Goal: Check status: Check status

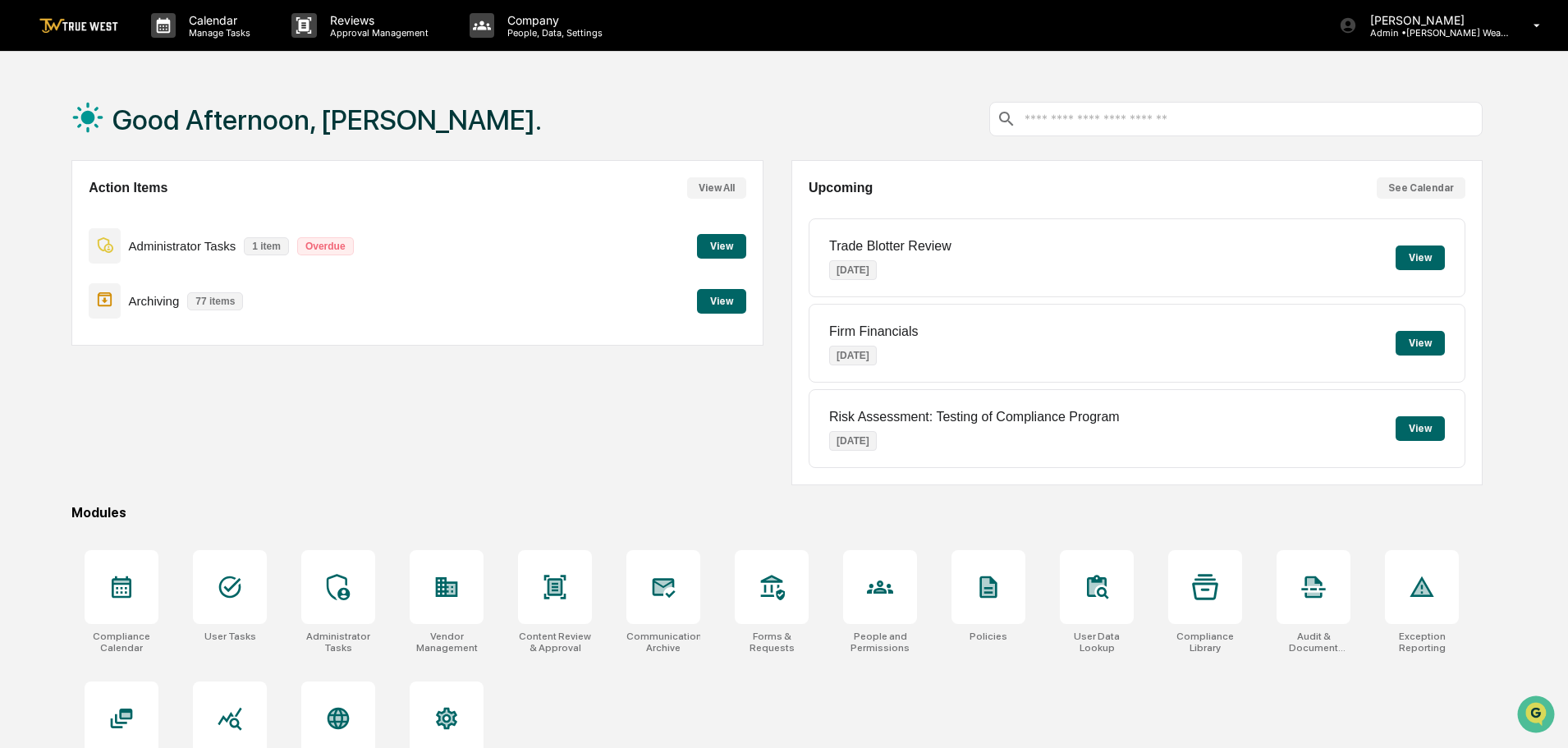
click at [727, 241] on button "View" at bounding box center [722, 246] width 50 height 25
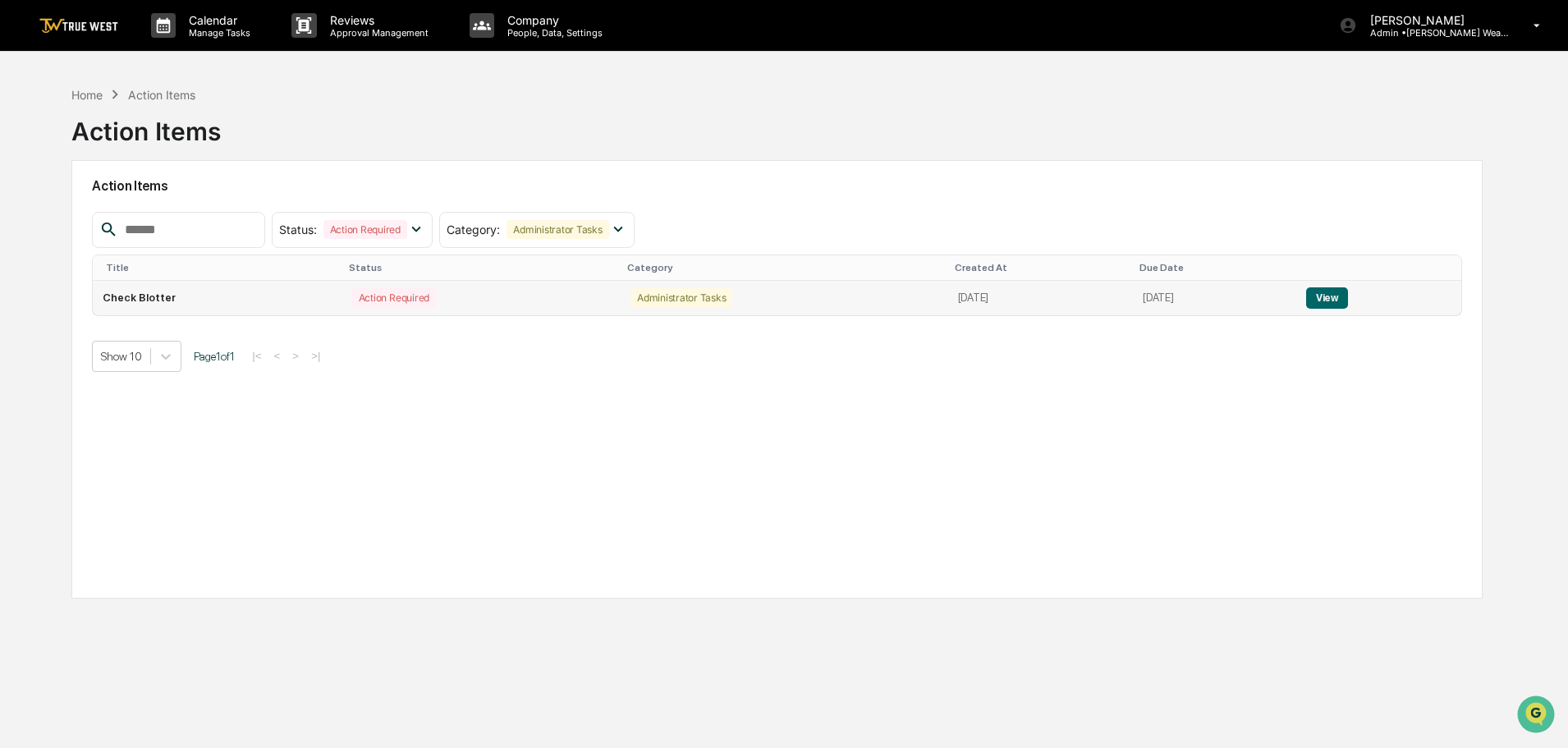
click at [1348, 299] on button "View" at bounding box center [1327, 298] width 42 height 21
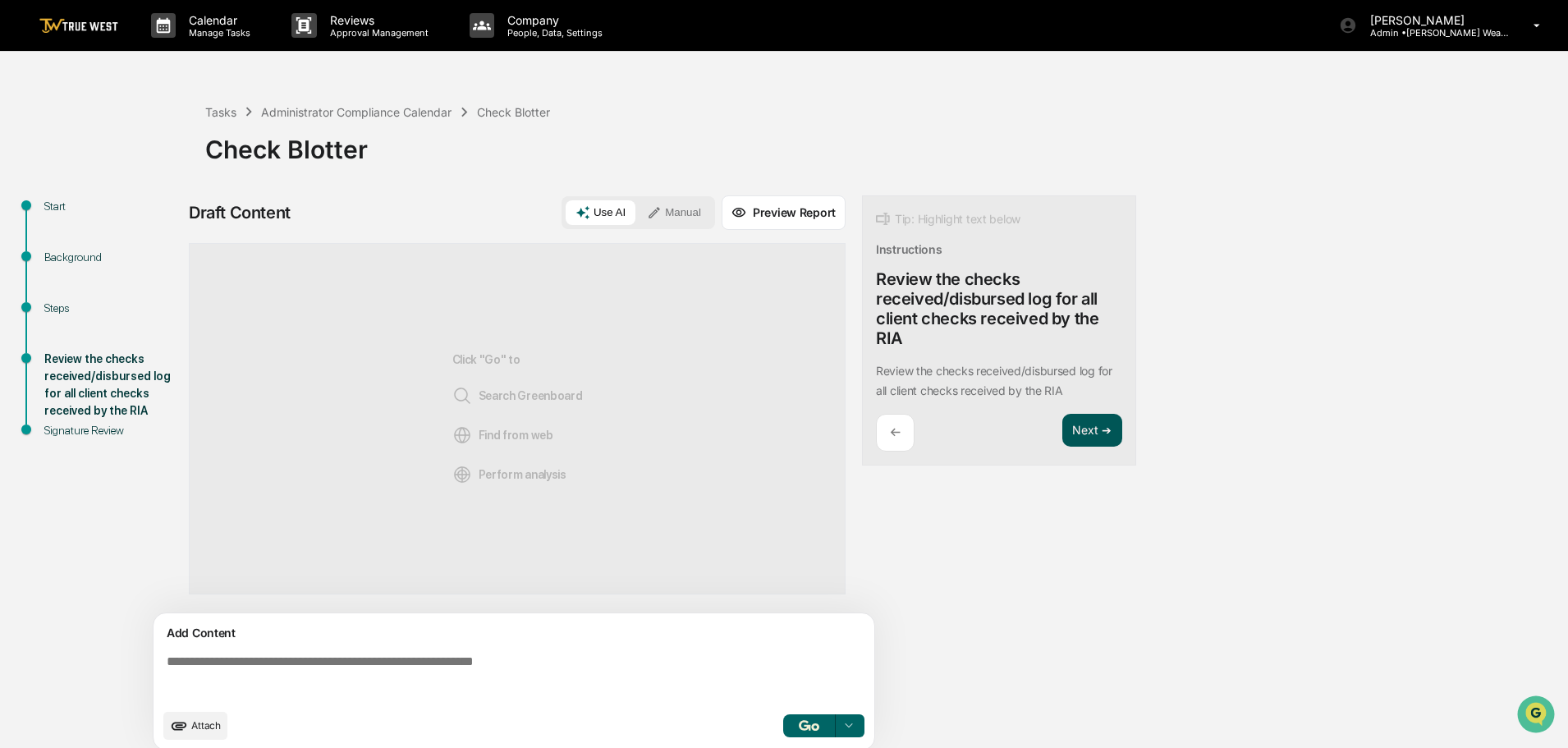
click at [1092, 429] on button "Next ➔" at bounding box center [1092, 431] width 60 height 34
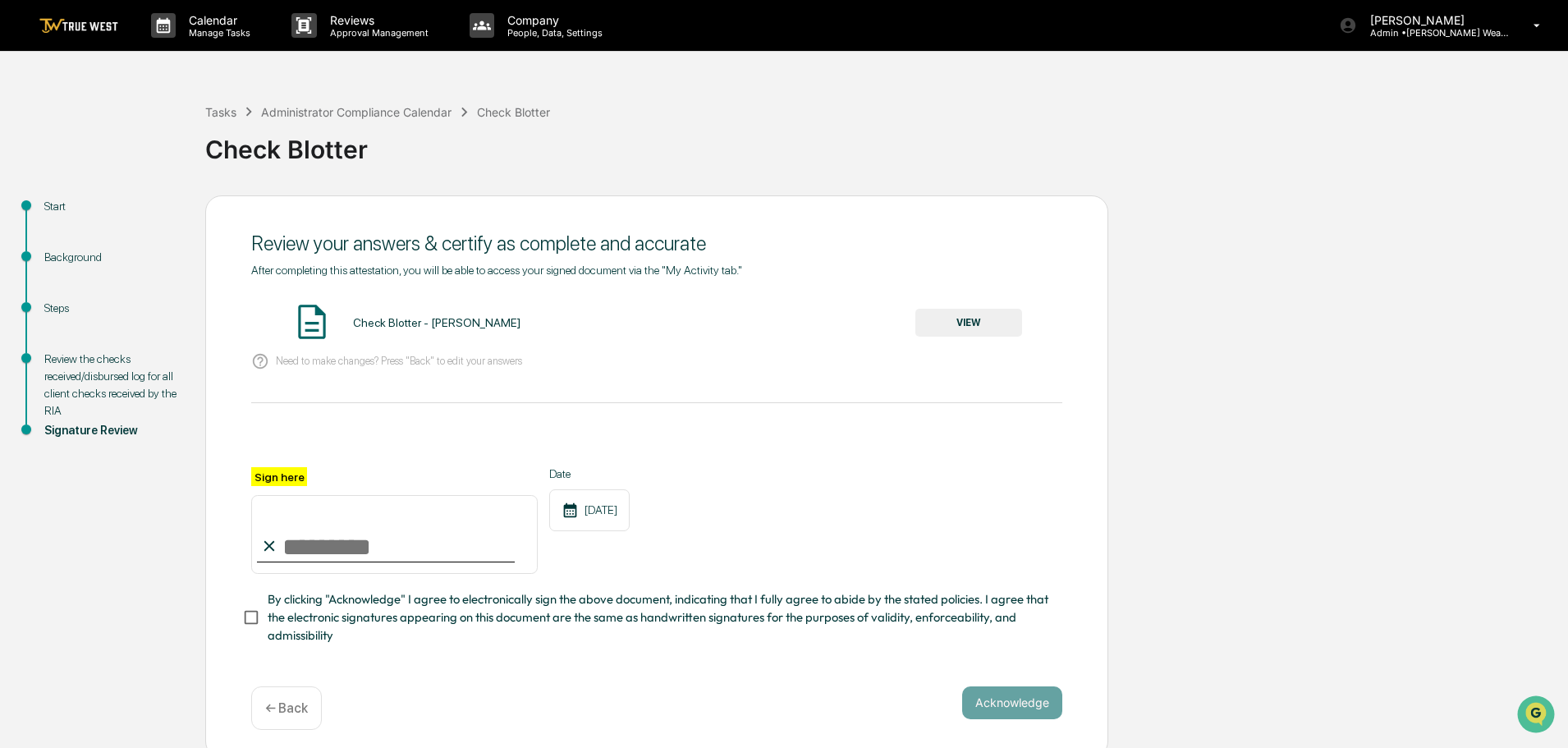
click at [278, 710] on p "← Back" at bounding box center [286, 709] width 43 height 16
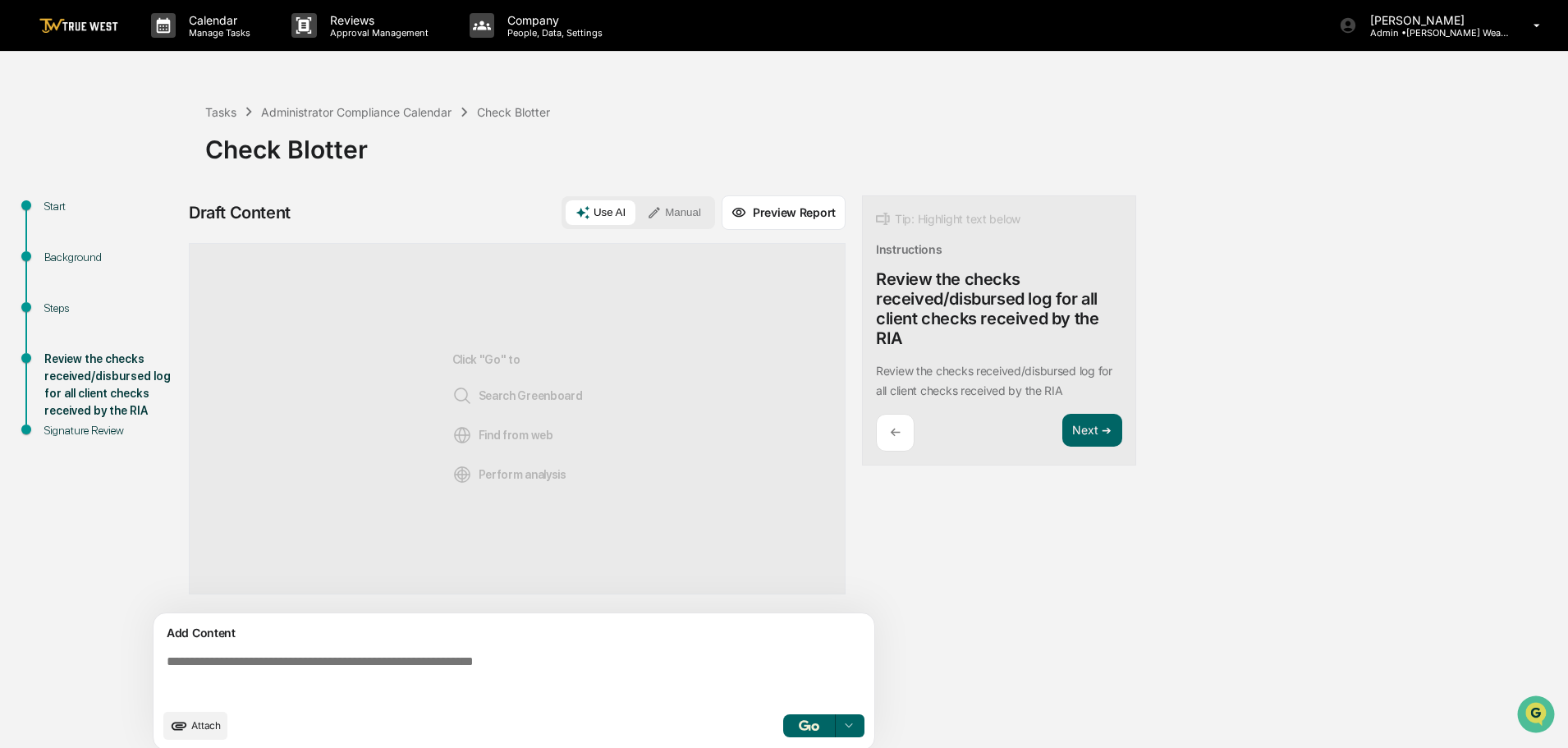
click at [758, 210] on button "Preview Report" at bounding box center [784, 213] width 124 height 35
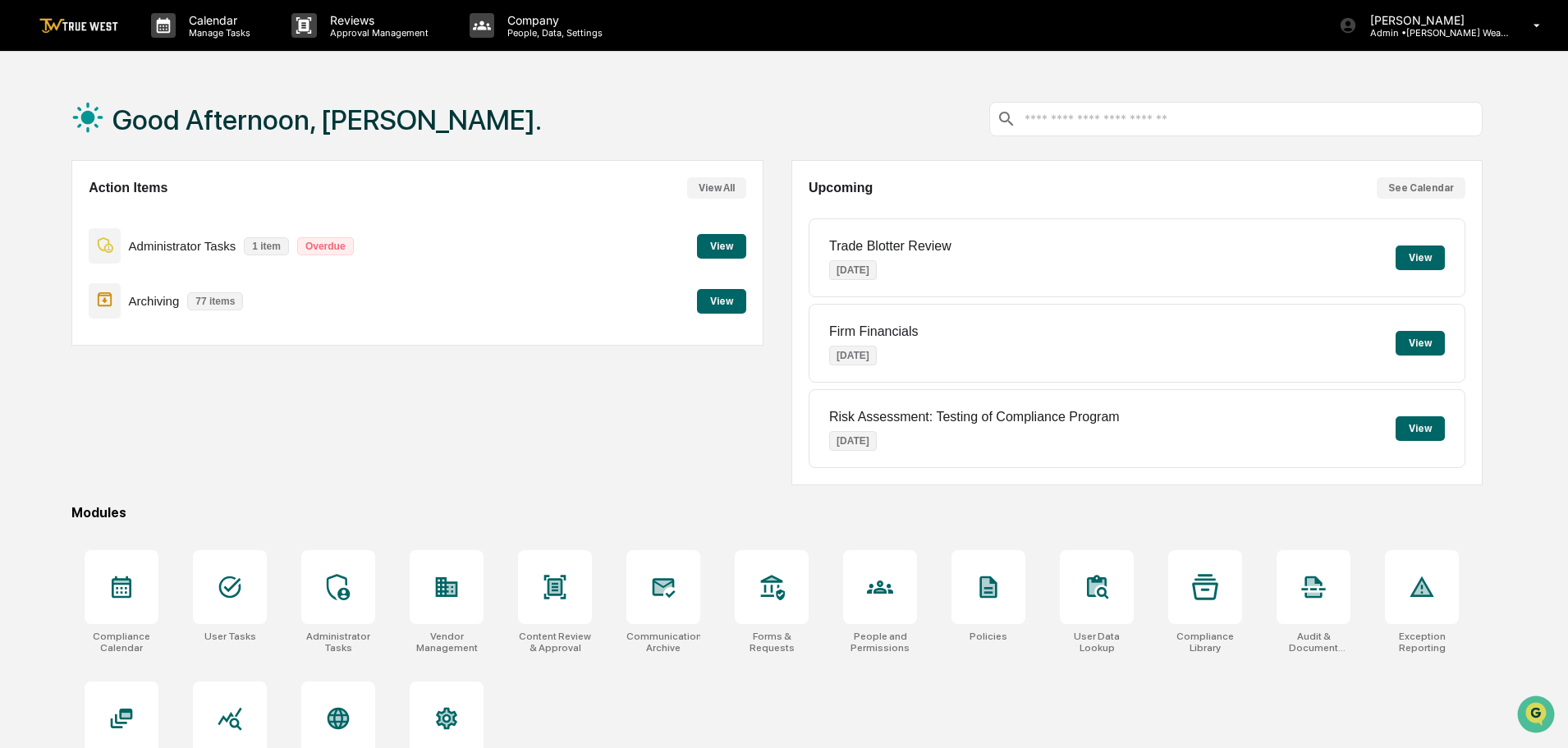
click at [726, 296] on button "View" at bounding box center [722, 301] width 50 height 25
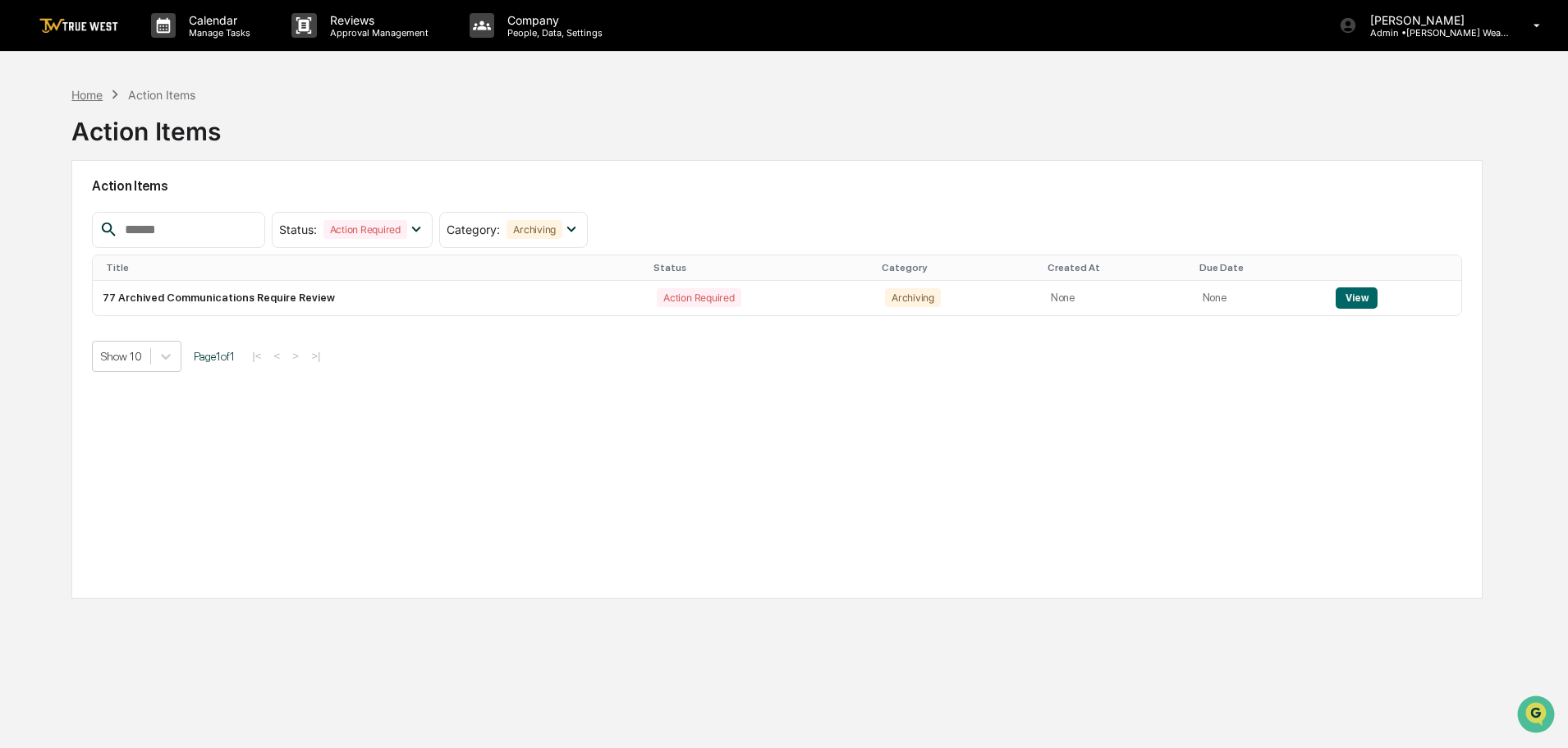
click at [82, 90] on div "Home" at bounding box center [87, 95] width 31 height 14
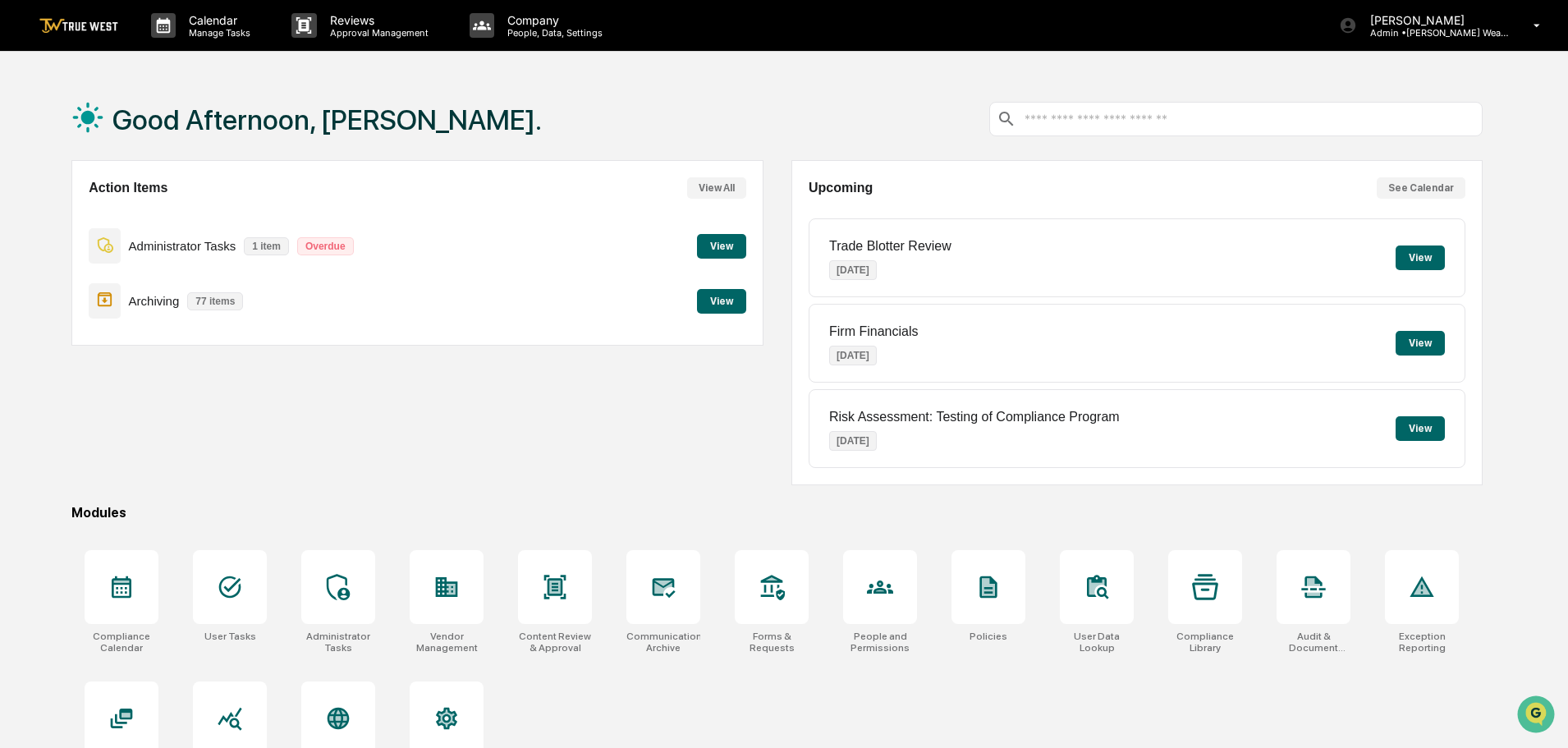
click at [1432, 256] on button "View" at bounding box center [1421, 258] width 50 height 25
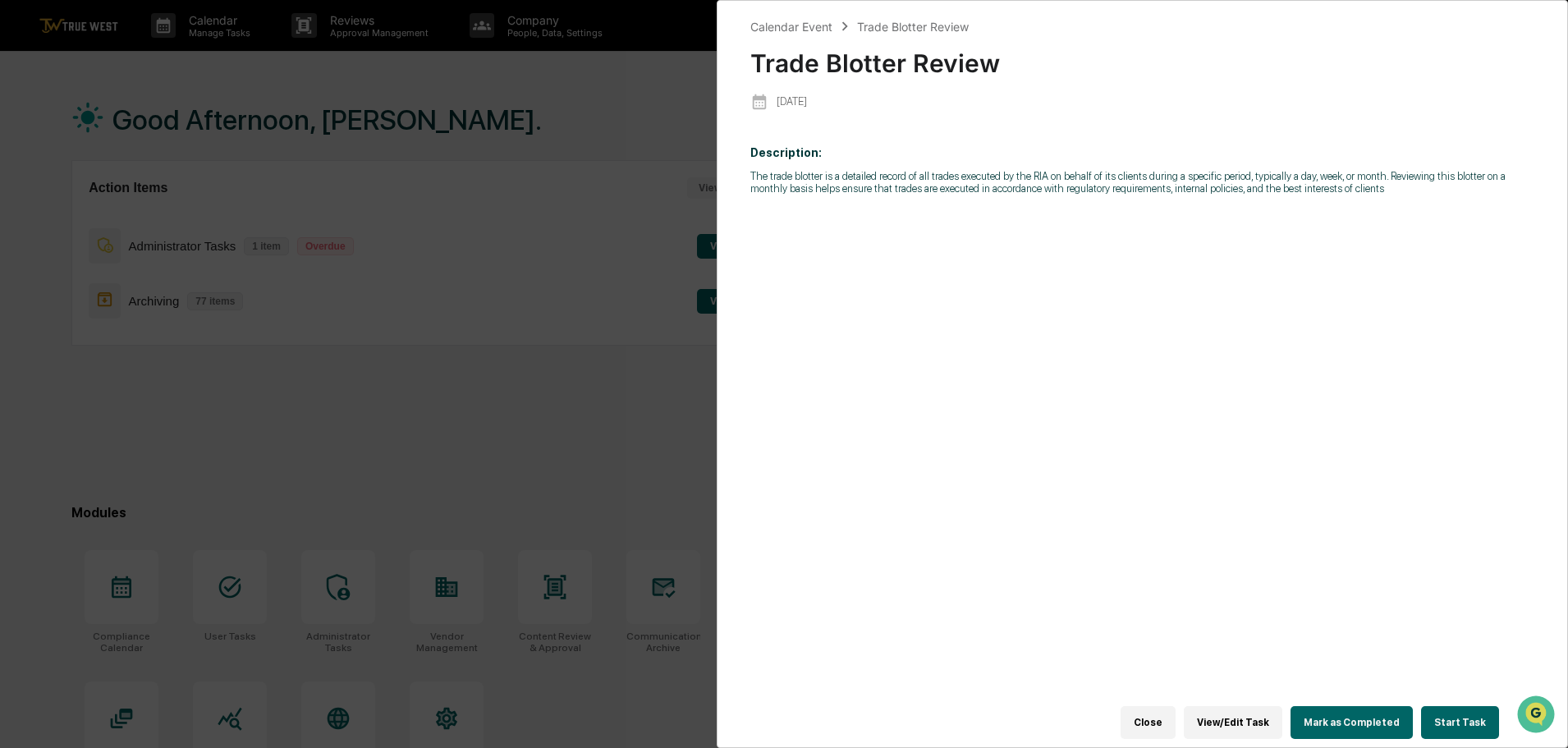
click at [1160, 720] on button "Close" at bounding box center [1148, 722] width 55 height 33
